Goal: Connect with others: Connect with others

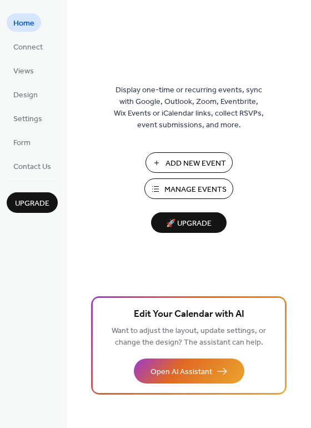
click at [180, 187] on span "Manage Events" at bounding box center [196, 190] width 62 height 12
click at [25, 129] on ul "Home Connect Views Design Settings Form Contact Us" at bounding box center [32, 94] width 51 height 162
click at [25, 125] on span "Settings" at bounding box center [27, 119] width 29 height 12
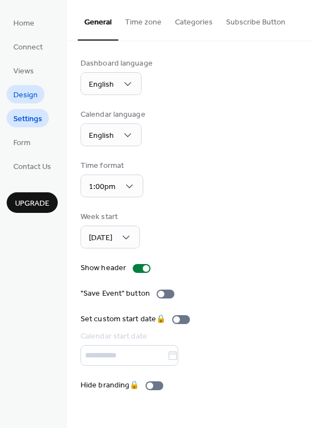
click at [24, 94] on span "Design" at bounding box center [25, 96] width 24 height 12
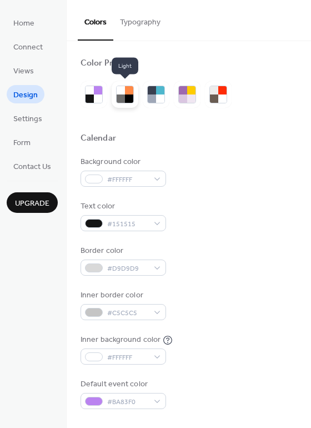
click at [117, 99] on div at bounding box center [121, 99] width 8 height 8
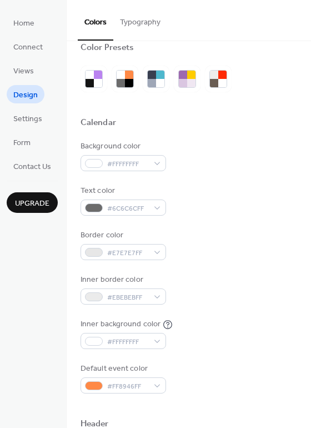
scroll to position [7, 0]
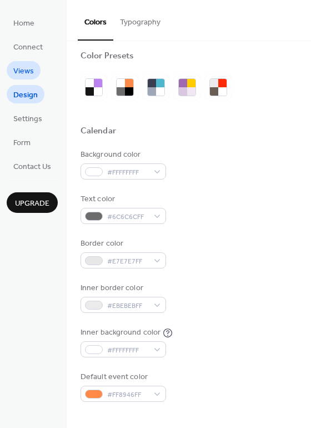
click at [19, 73] on span "Views" at bounding box center [23, 72] width 21 height 12
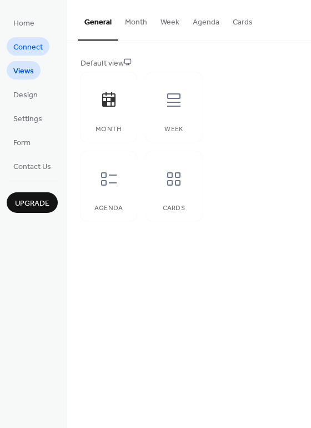
click at [31, 51] on span "Connect" at bounding box center [27, 48] width 29 height 12
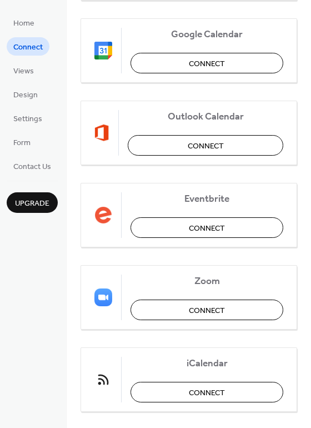
scroll to position [225, 0]
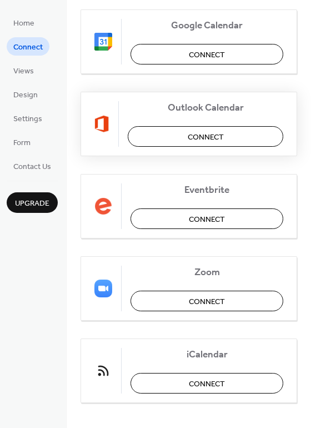
click at [182, 133] on button "Connect" at bounding box center [206, 136] width 156 height 21
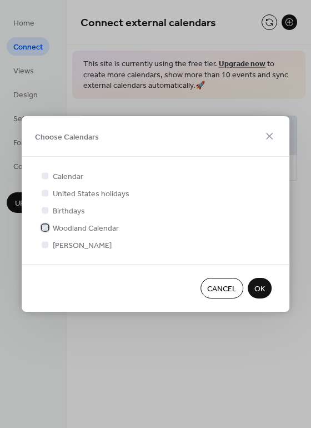
click at [47, 225] on div at bounding box center [45, 227] width 7 height 7
click at [261, 292] on span "OK" at bounding box center [260, 290] width 11 height 12
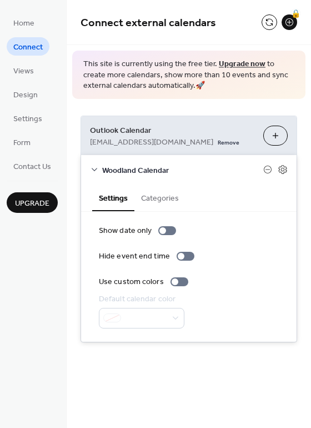
click at [150, 206] on button "Categories" at bounding box center [160, 198] width 51 height 26
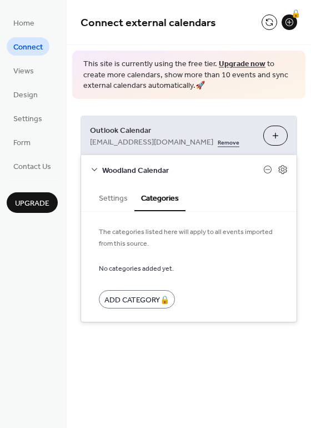
click at [218, 142] on link "Remove" at bounding box center [229, 142] width 22 height 12
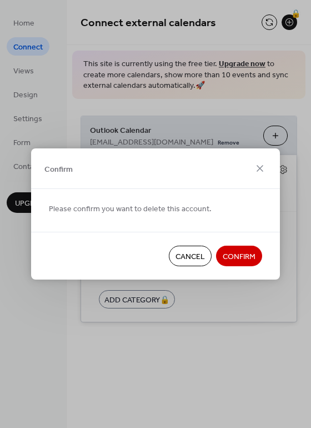
click at [230, 260] on span "Confirm" at bounding box center [239, 257] width 33 height 12
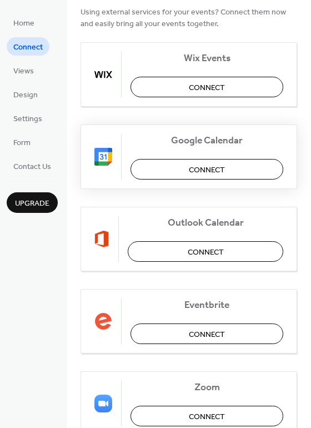
scroll to position [157, 0]
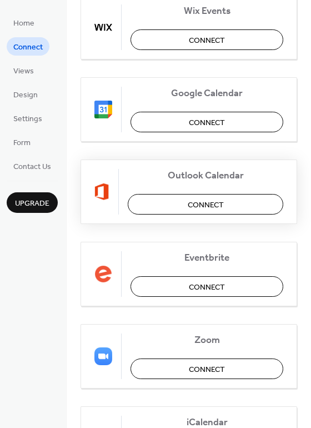
click at [171, 211] on button "Connect" at bounding box center [206, 204] width 156 height 21
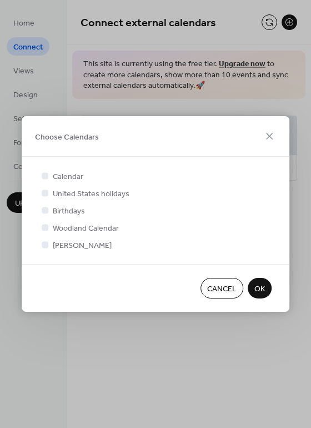
click at [216, 292] on span "Cancel" at bounding box center [221, 290] width 29 height 12
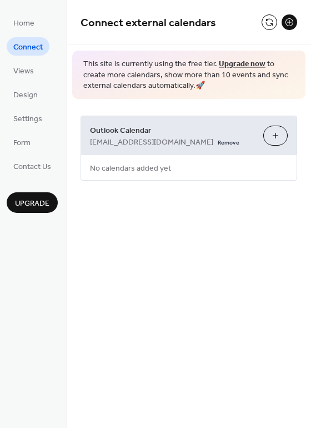
click at [289, 23] on button at bounding box center [290, 22] width 16 height 16
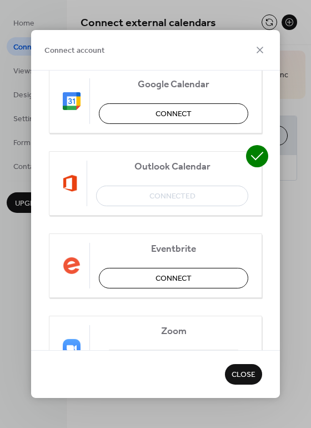
scroll to position [131, 0]
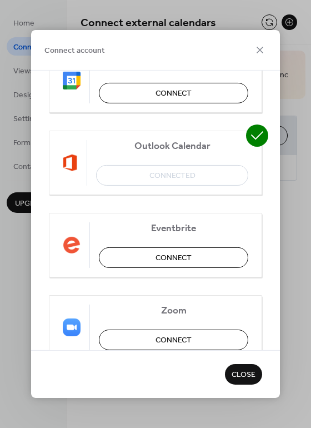
click at [143, 175] on div "Outlook Calendar Connected" at bounding box center [155, 163] width 213 height 64
click at [261, 54] on icon at bounding box center [260, 49] width 13 height 13
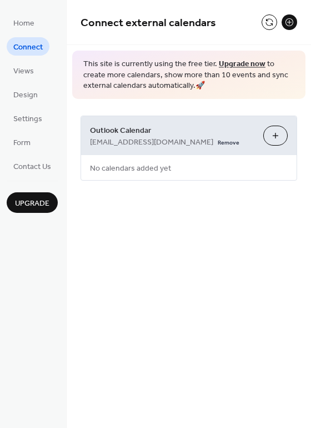
click at [182, 148] on div "Outlook Calendar anya@woodlandnw.com Remove Choose Calendars" at bounding box center [189, 135] width 216 height 39
click at [218, 143] on link "Remove" at bounding box center [229, 142] width 22 height 12
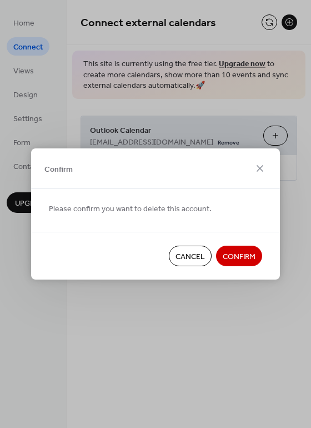
click at [239, 262] on span "Confirm" at bounding box center [239, 257] width 33 height 12
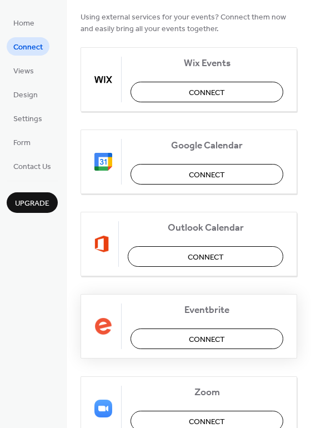
scroll to position [71, 0]
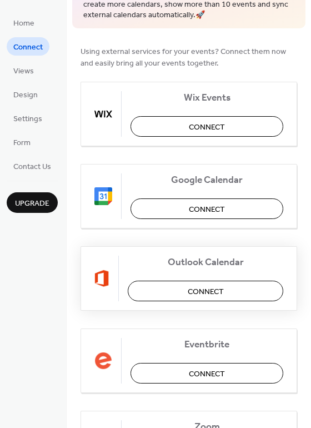
click at [188, 289] on span "Connect" at bounding box center [206, 292] width 36 height 12
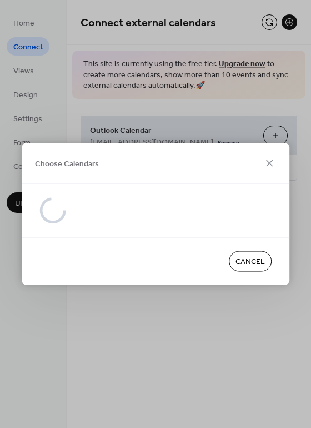
scroll to position [0, 0]
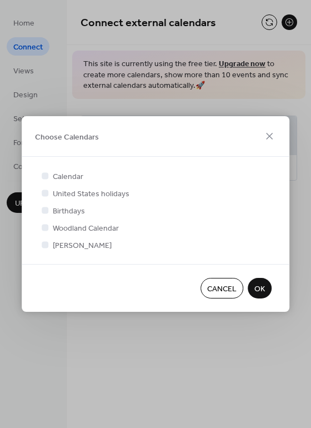
click at [218, 280] on button "Cancel" at bounding box center [222, 288] width 43 height 21
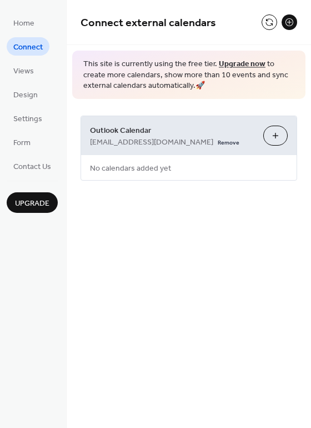
click at [280, 135] on button "Choose Calendars" at bounding box center [276, 136] width 24 height 20
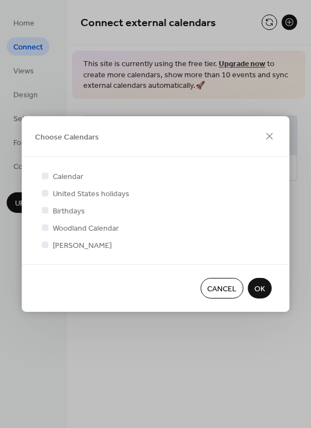
click at [280, 135] on div "Choose Calendars" at bounding box center [156, 136] width 268 height 41
click at [269, 135] on icon at bounding box center [269, 136] width 13 height 13
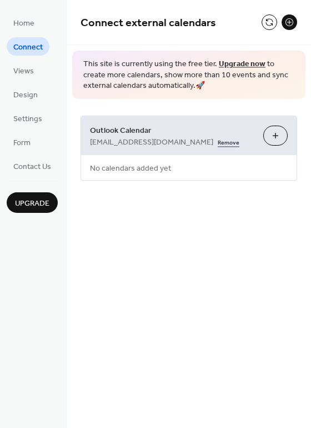
click at [218, 140] on link "Remove" at bounding box center [229, 142] width 22 height 12
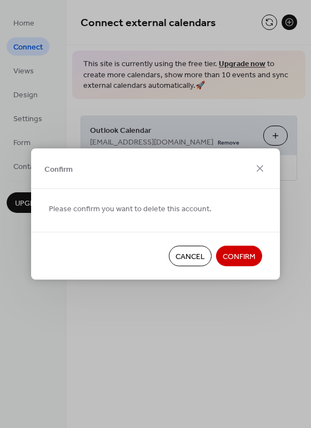
click at [239, 251] on span "Confirm" at bounding box center [239, 257] width 33 height 12
